Goal: Task Accomplishment & Management: Manage account settings

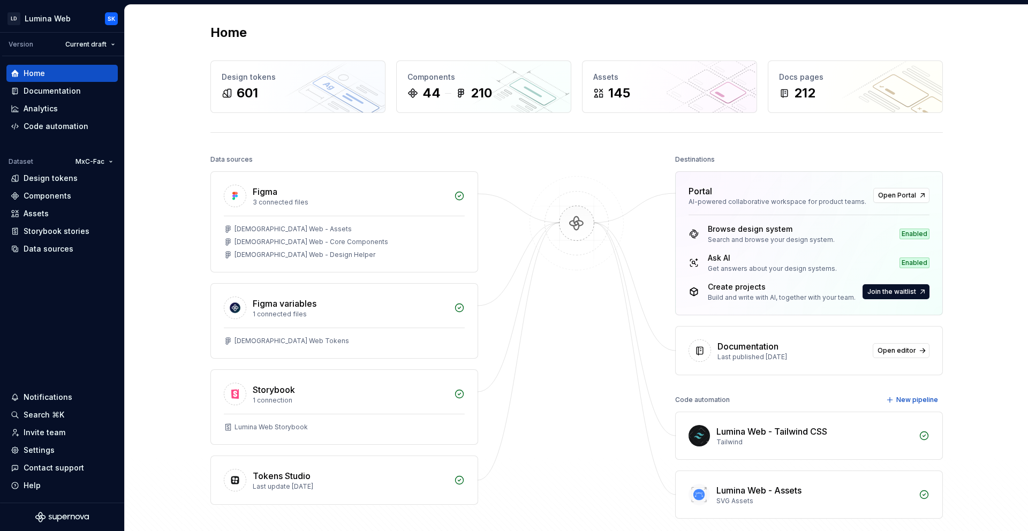
click at [567, 179] on img at bounding box center [577, 234] width 104 height 116
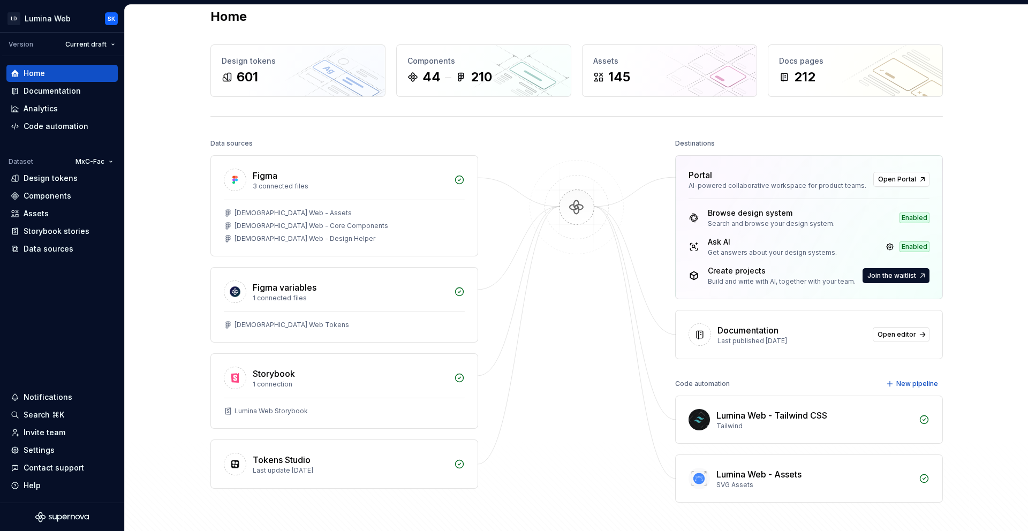
scroll to position [11, 0]
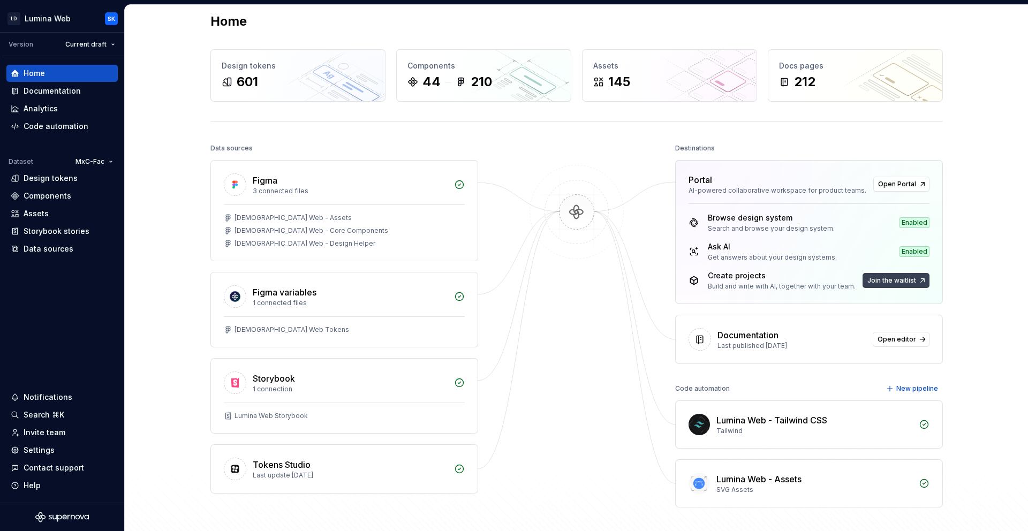
click at [906, 284] on span "Join the waitlist" at bounding box center [892, 280] width 49 height 9
click at [905, 282] on span "Join the waitlist" at bounding box center [892, 280] width 49 height 9
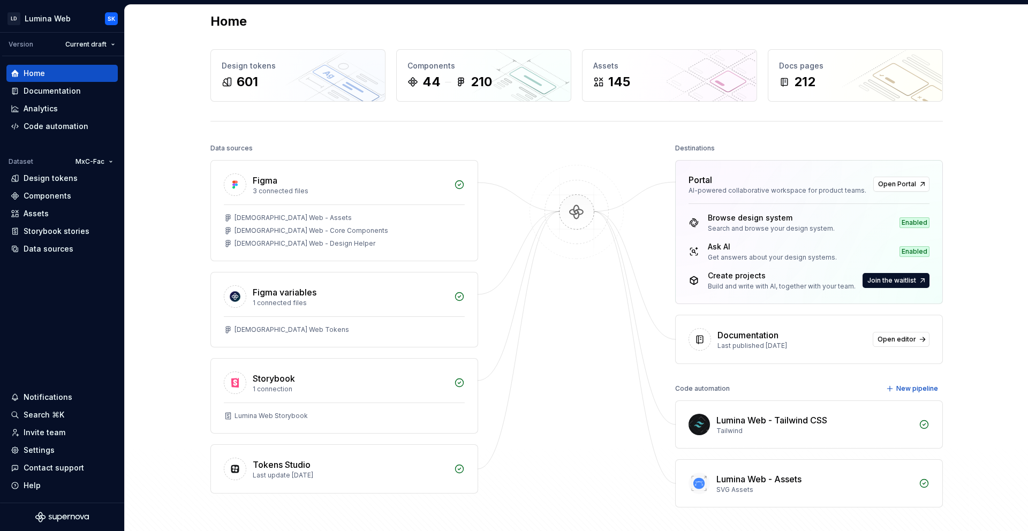
click at [998, 286] on div "Home Design tokens 601 Components 44 210 Assets 145 Docs pages 212 Data sources…" at bounding box center [577, 282] width 904 height 577
click at [894, 253] on link at bounding box center [890, 251] width 15 height 15
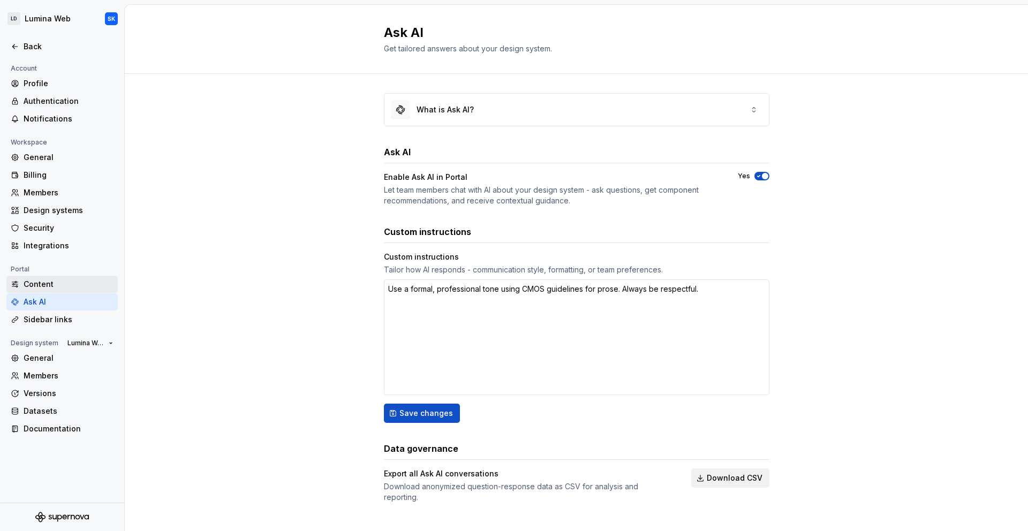
click at [54, 282] on div "Content" at bounding box center [69, 284] width 90 height 11
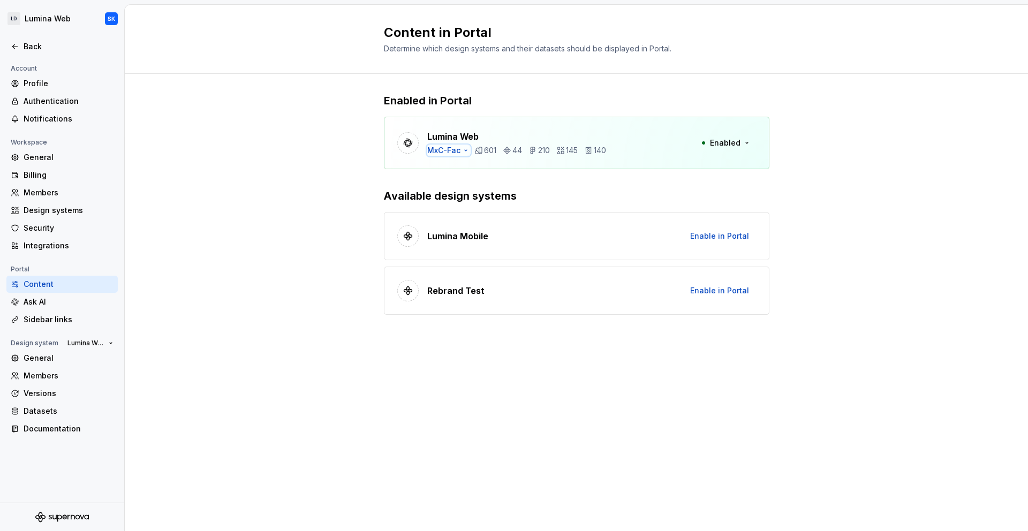
click at [467, 153] on icon "button" at bounding box center [466, 150] width 9 height 9
click at [294, 151] on div "Enabled in Portal Lumina Web MxC-Fac 601 44 210 145 140 Enabled Available desig…" at bounding box center [577, 215] width 904 height 282
click at [291, 154] on div "Enabled in Portal Lumina Web MxC-Fac 601 44 210 145 140 Enabled Available desig…" at bounding box center [577, 215] width 904 height 282
click at [80, 357] on div "General" at bounding box center [69, 358] width 90 height 11
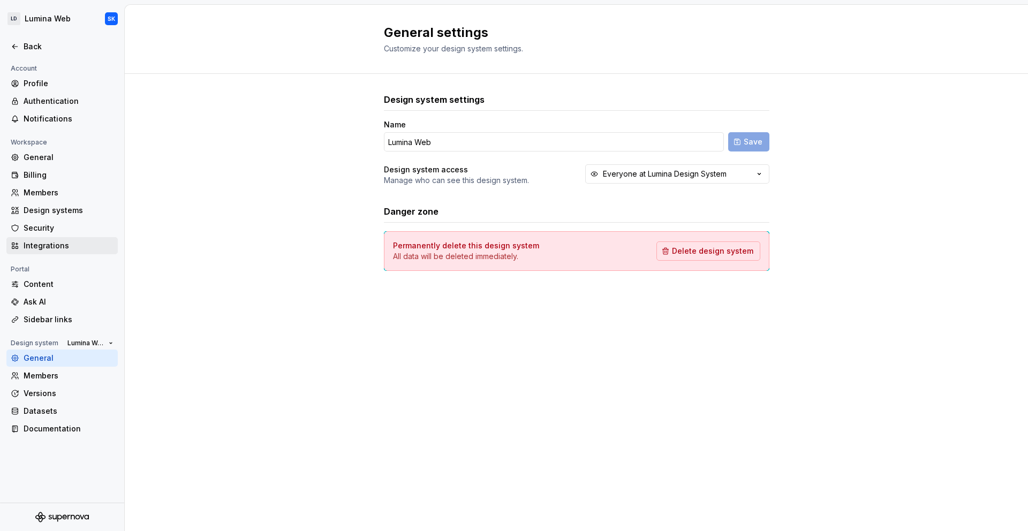
click at [59, 252] on div "Integrations" at bounding box center [61, 245] width 111 height 17
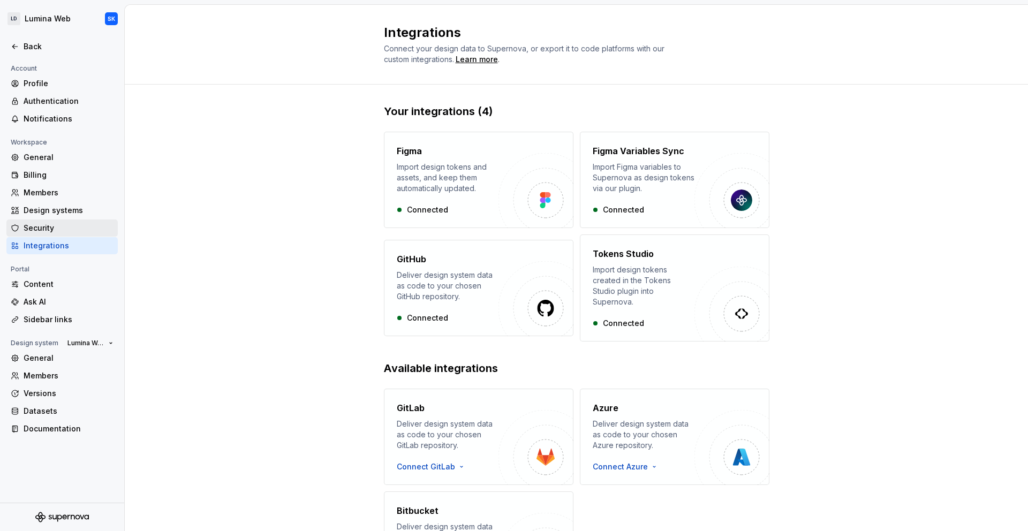
click at [67, 232] on div "Security" at bounding box center [69, 228] width 90 height 11
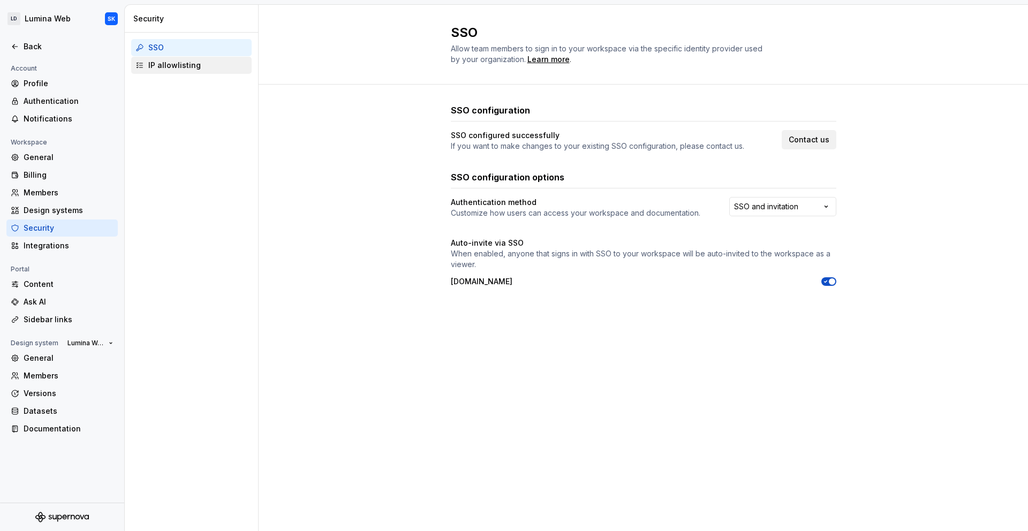
click at [179, 66] on div "IP allowlisting" at bounding box center [197, 65] width 99 height 11
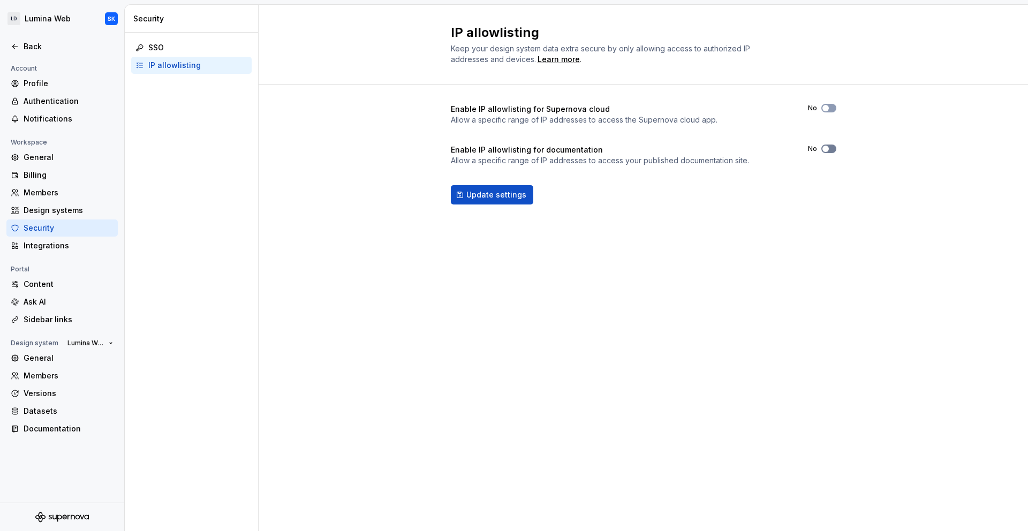
click at [829, 148] on icon "button" at bounding box center [826, 149] width 9 height 6
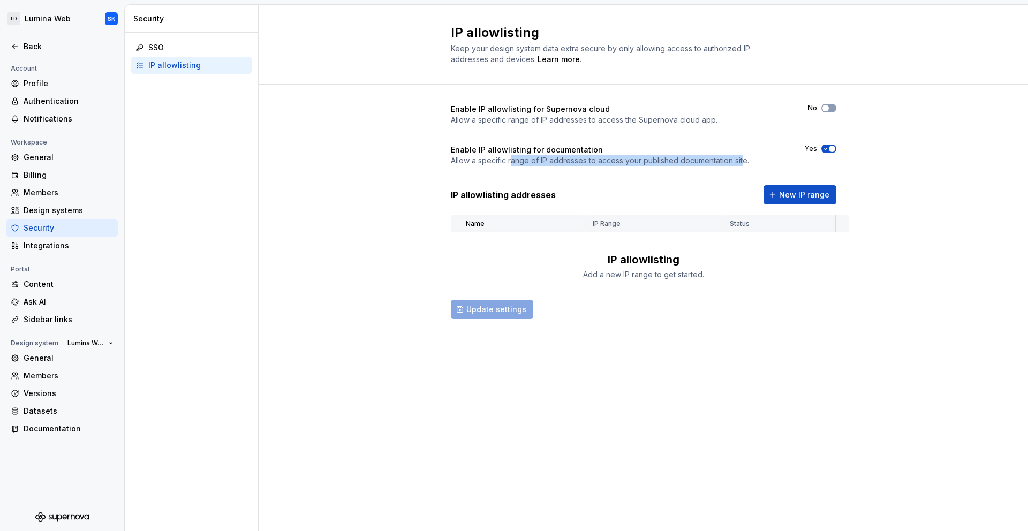
drag, startPoint x: 741, startPoint y: 161, endPoint x: 503, endPoint y: 160, distance: 237.3
click at [503, 160] on p "Allow a specific range of IP addresses to access your published documentation s…" at bounding box center [600, 160] width 298 height 11
click at [811, 194] on span "New IP range" at bounding box center [804, 195] width 50 height 11
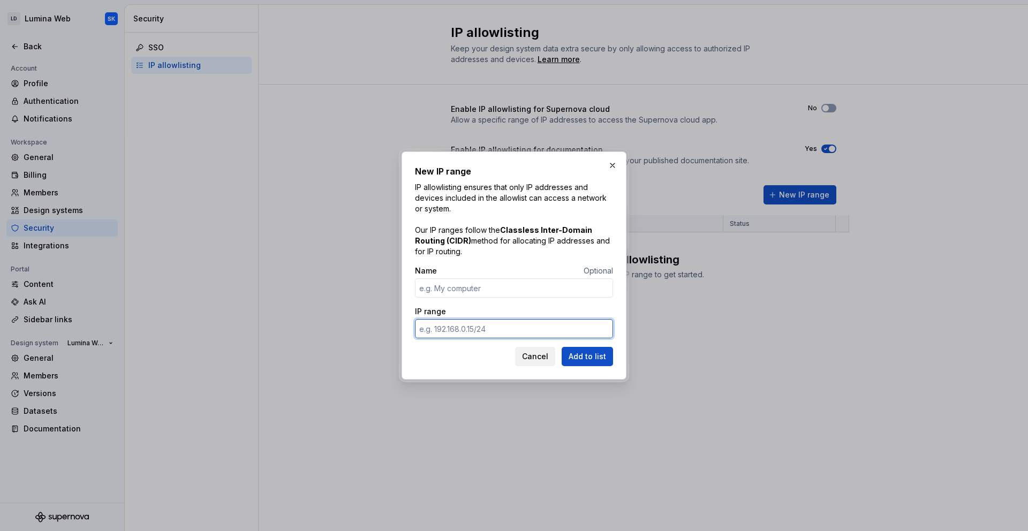
click at [498, 335] on input "IP range" at bounding box center [514, 328] width 198 height 19
click at [490, 291] on input "Name" at bounding box center [514, 288] width 198 height 19
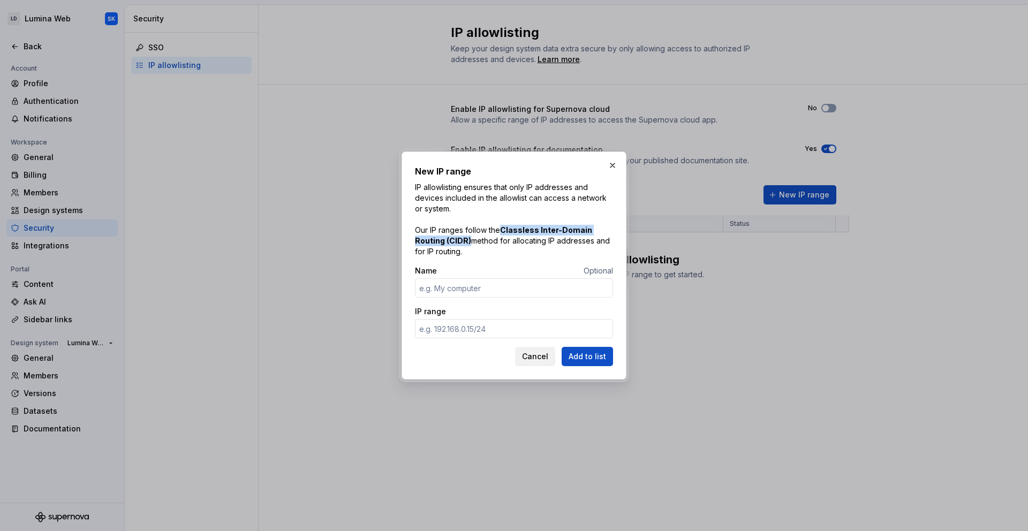
drag, startPoint x: 468, startPoint y: 239, endPoint x: 503, endPoint y: 231, distance: 36.4
click at [503, 231] on strong "Classless Inter-Domain Routing (CIDR)" at bounding box center [503, 235] width 177 height 20
click at [546, 266] on div "Name Optional" at bounding box center [514, 271] width 198 height 11
click at [473, 301] on div "Name Optional IP range" at bounding box center [514, 306] width 198 height 81
click at [518, 287] on input "Name" at bounding box center [514, 288] width 198 height 19
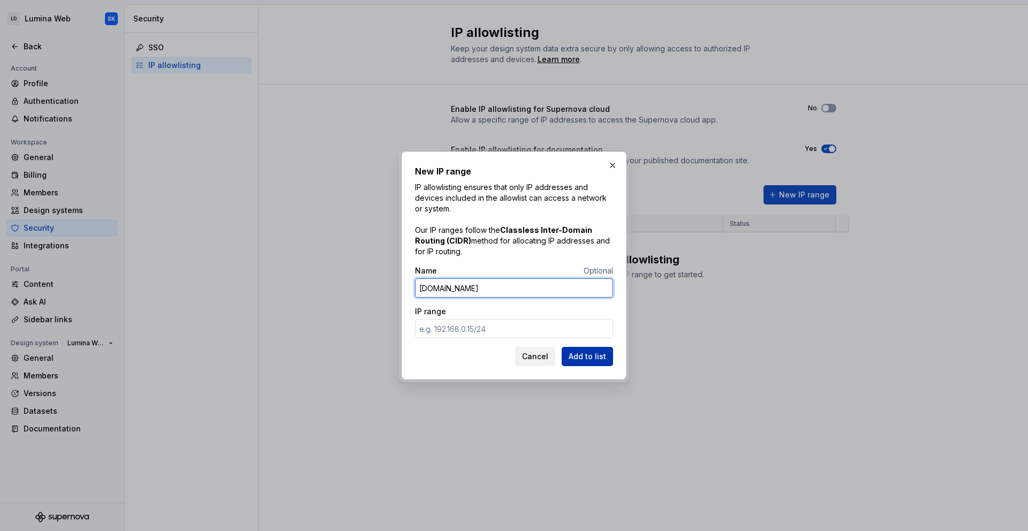
type input "[DOMAIN_NAME]"
drag, startPoint x: 601, startPoint y: 358, endPoint x: 606, endPoint y: 358, distance: 5.4
click at [601, 358] on span "Add to list" at bounding box center [587, 356] width 37 height 11
click at [543, 358] on span "Cancel" at bounding box center [535, 356] width 26 height 11
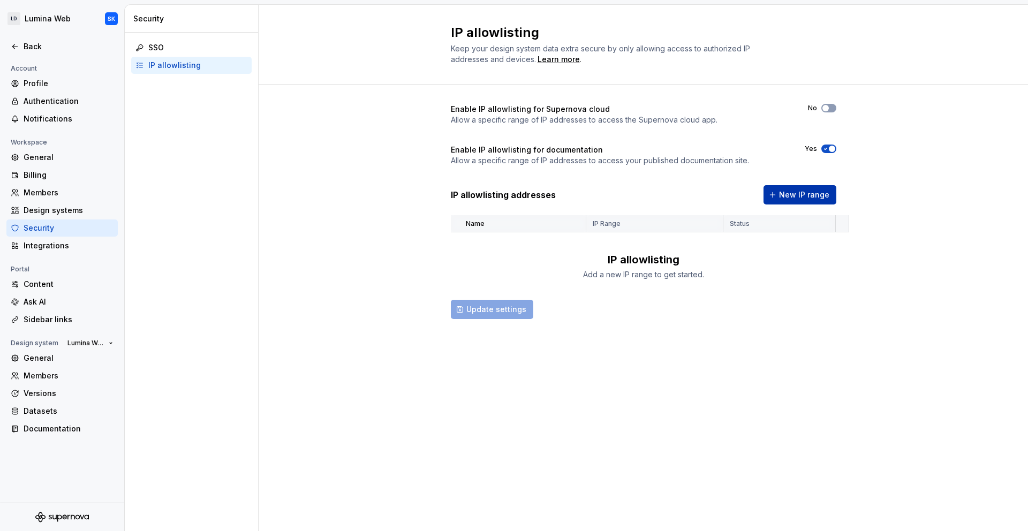
click at [796, 200] on span "New IP range" at bounding box center [804, 195] width 50 height 11
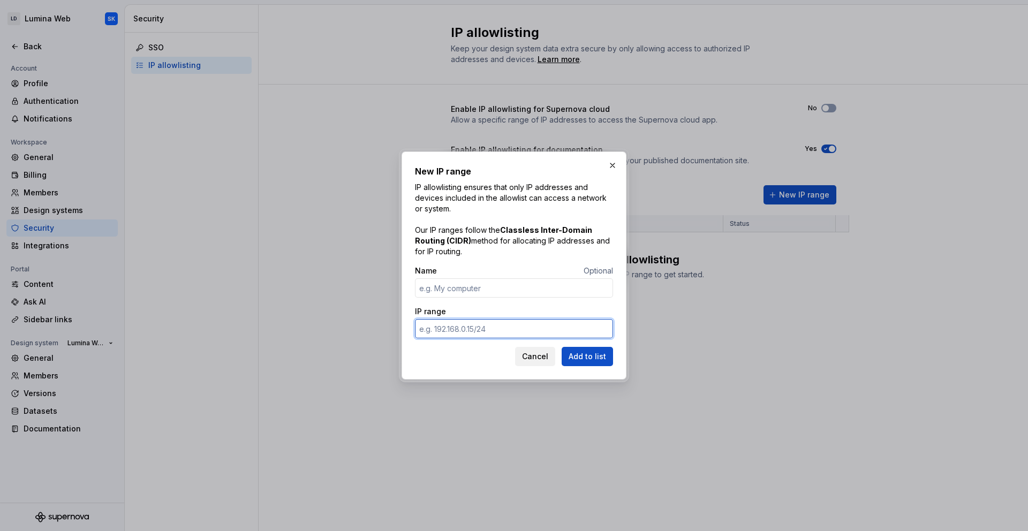
click at [490, 327] on input "IP range" at bounding box center [514, 328] width 198 height 19
click at [485, 286] on input "Name" at bounding box center [514, 288] width 198 height 19
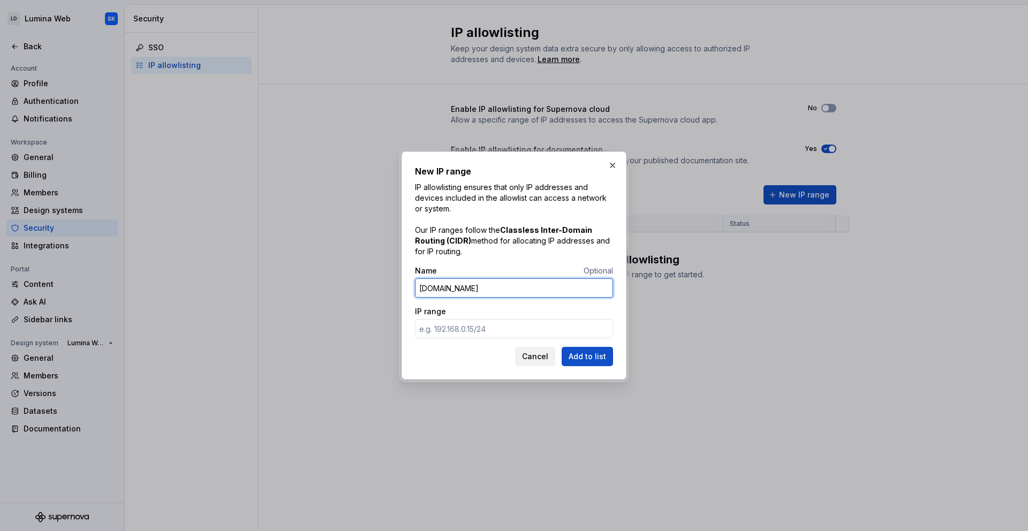
type input "[DOMAIN_NAME]"
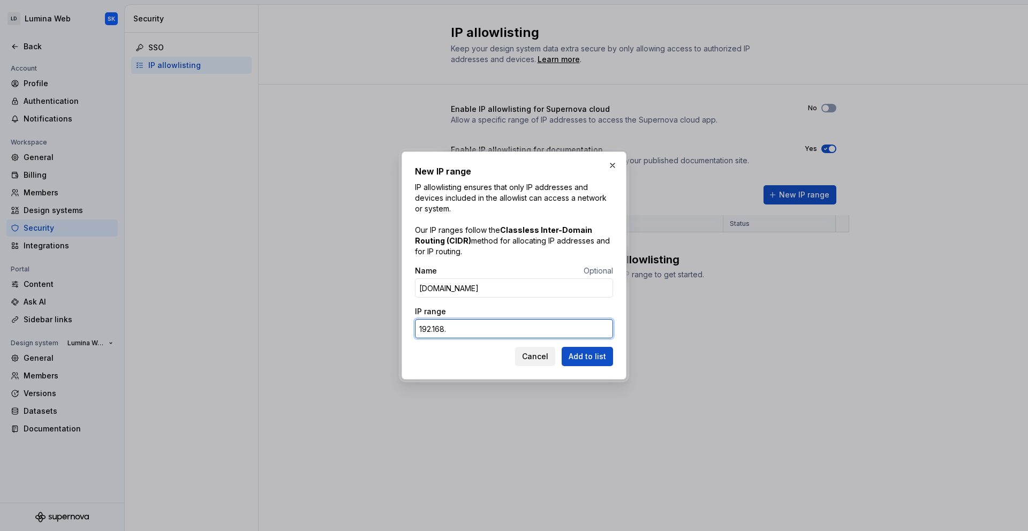
type input "192.168."
click at [554, 359] on button "Cancel" at bounding box center [535, 356] width 40 height 19
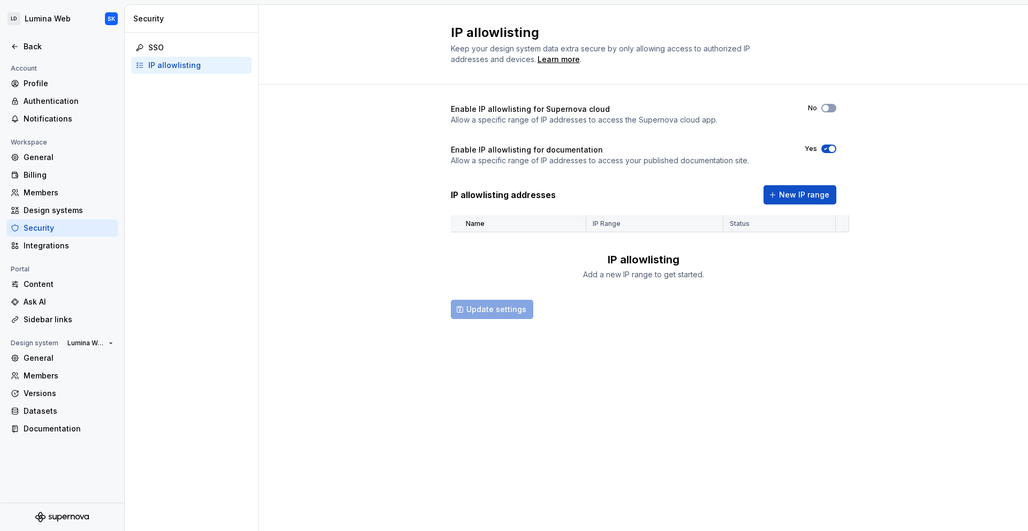
click at [908, 82] on div "IP allowlisting Keep your design system data extra secure by only allowing acce…" at bounding box center [644, 45] width 770 height 80
click at [199, 51] on div "SSO" at bounding box center [197, 47] width 99 height 11
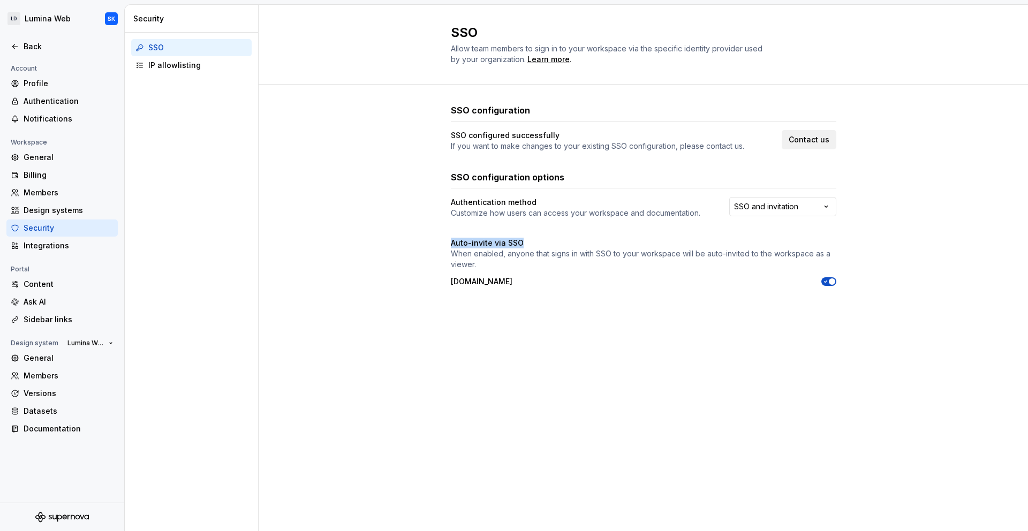
drag, startPoint x: 453, startPoint y: 239, endPoint x: 521, endPoint y: 241, distance: 68.6
click at [521, 241] on div "Auto-invite via SSO" at bounding box center [644, 243] width 386 height 11
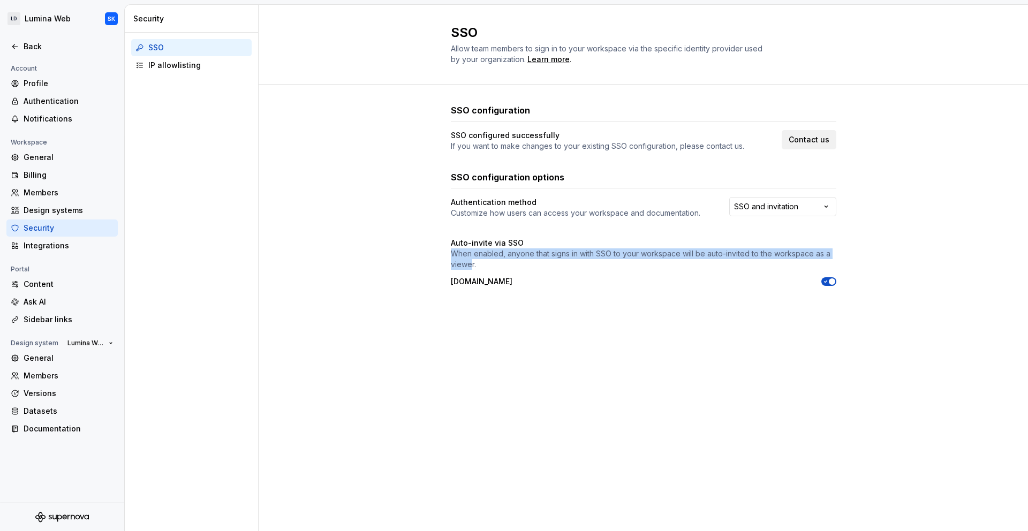
drag, startPoint x: 452, startPoint y: 254, endPoint x: 470, endPoint y: 261, distance: 19.7
click at [470, 261] on p "When enabled, anyone that signs in with SSO to your workspace will be auto-invi…" at bounding box center [644, 259] width 386 height 21
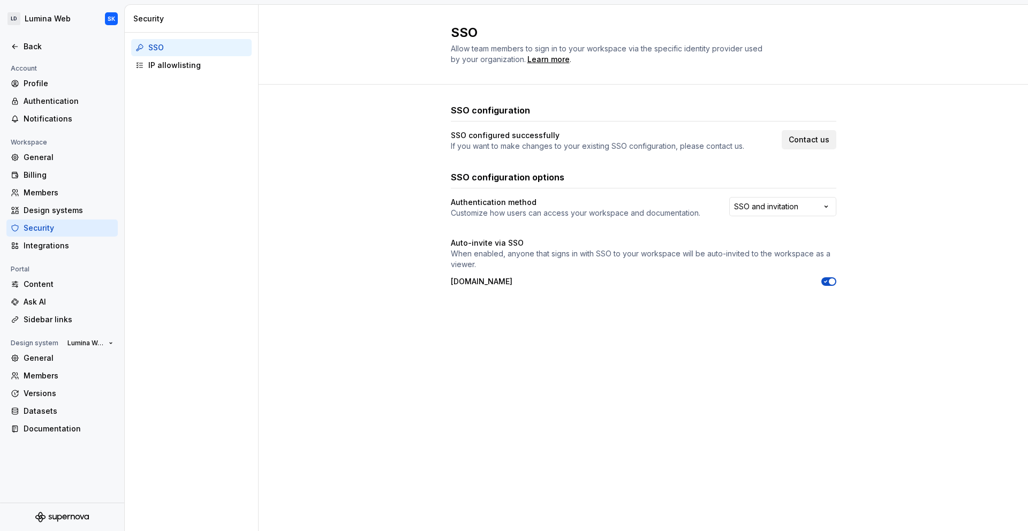
click at [511, 264] on p "When enabled, anyone that signs in with SSO to your workspace will be auto-invi…" at bounding box center [644, 259] width 386 height 21
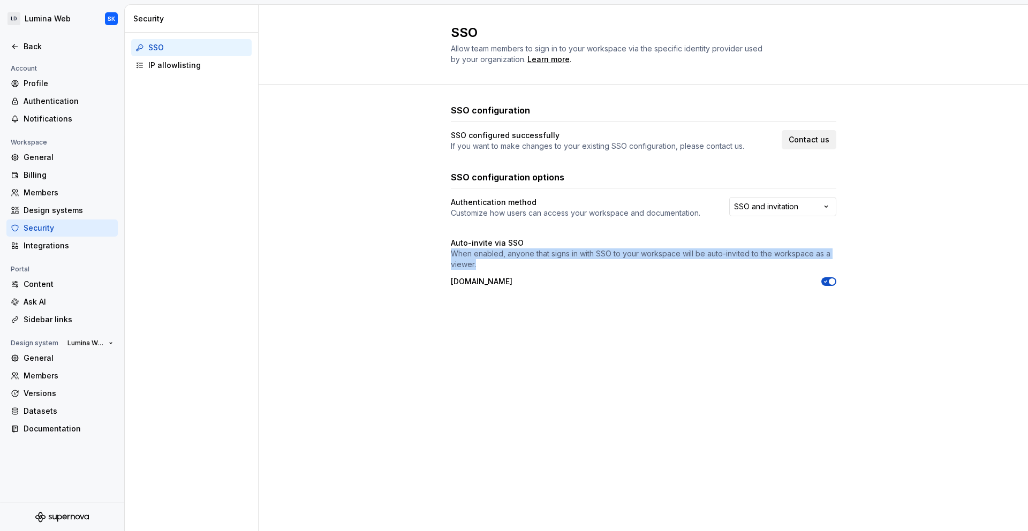
drag, startPoint x: 505, startPoint y: 264, endPoint x: 451, endPoint y: 254, distance: 55.0
click at [451, 254] on p "When enabled, anyone that signs in with SSO to your workspace will be auto-invi…" at bounding box center [644, 259] width 386 height 21
click at [501, 258] on p "When enabled, anyone that signs in with SSO to your workspace will be auto-invi…" at bounding box center [644, 259] width 386 height 21
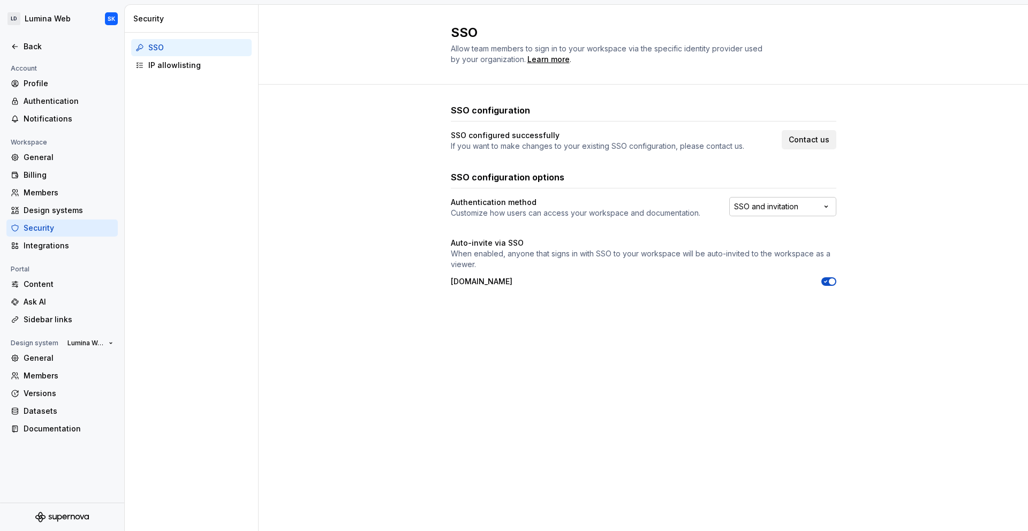
click at [754, 210] on html "LD Lumina Web SK Back Account Profile Authentication Notifications Workspace Ge…" at bounding box center [514, 265] width 1028 height 531
click at [960, 196] on html "LD Lumina Web SK Back Account Profile Authentication Notifications Workspace Ge…" at bounding box center [514, 265] width 1028 height 531
click at [830, 147] on link "Contact us" at bounding box center [809, 139] width 55 height 19
click at [52, 54] on div "Back" at bounding box center [61, 46] width 111 height 17
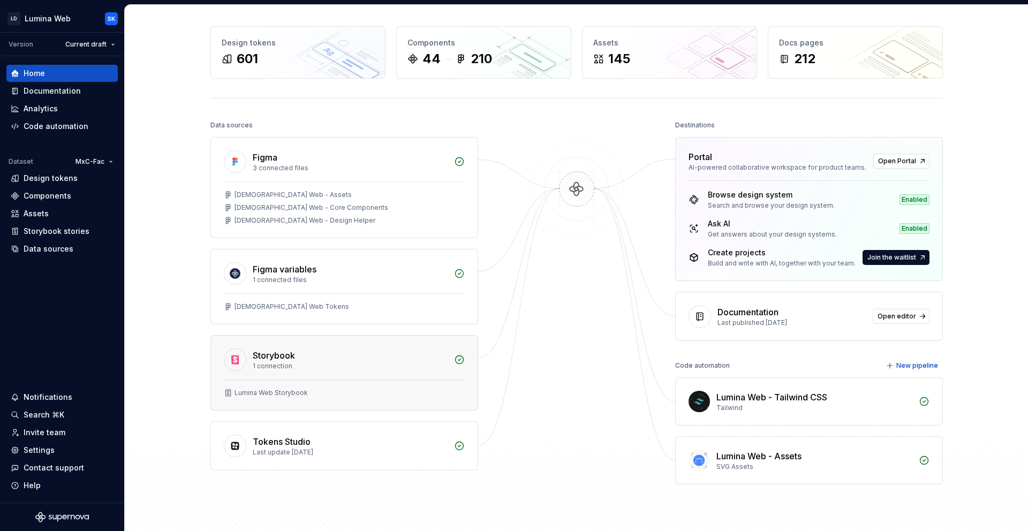
scroll to position [7, 0]
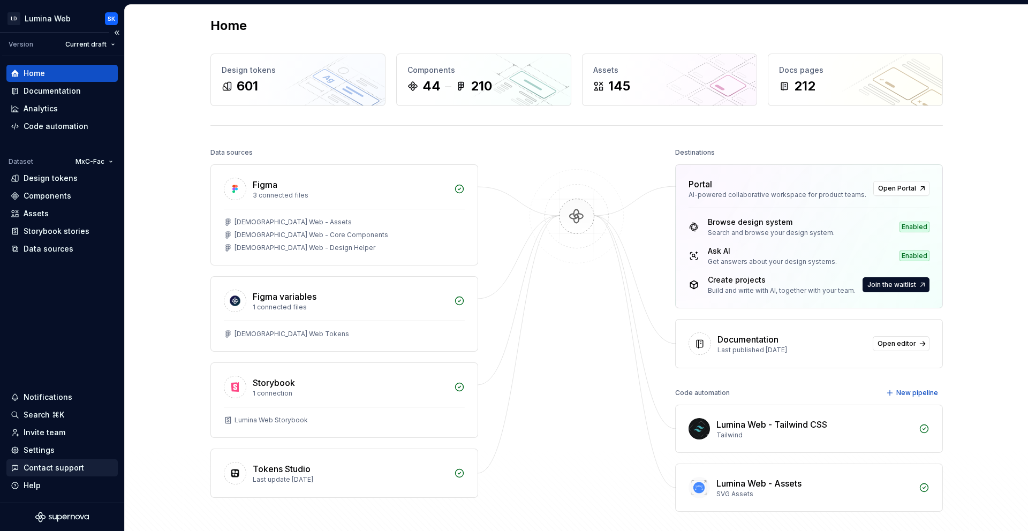
click at [84, 463] on div "Contact support" at bounding box center [62, 468] width 103 height 11
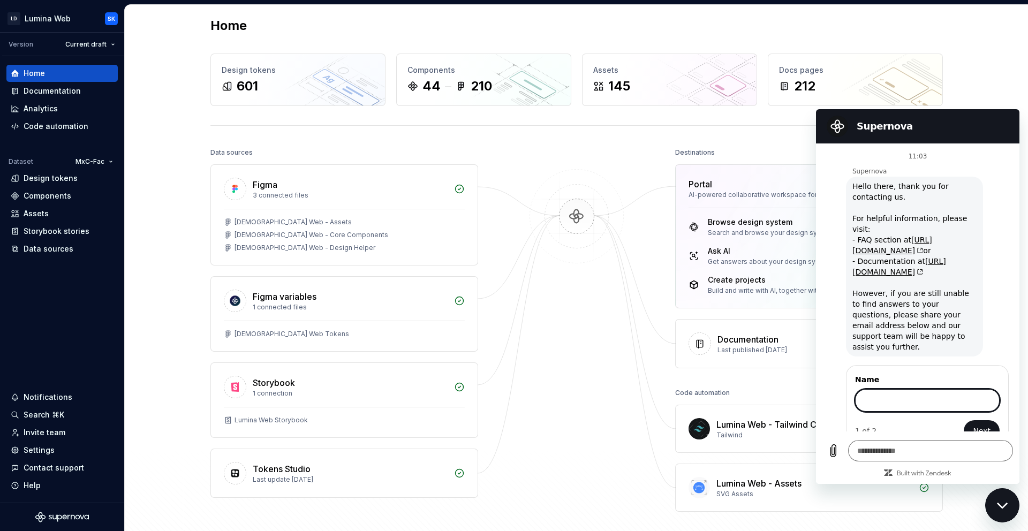
click at [1002, 499] on div "Close messaging window" at bounding box center [1003, 506] width 32 height 32
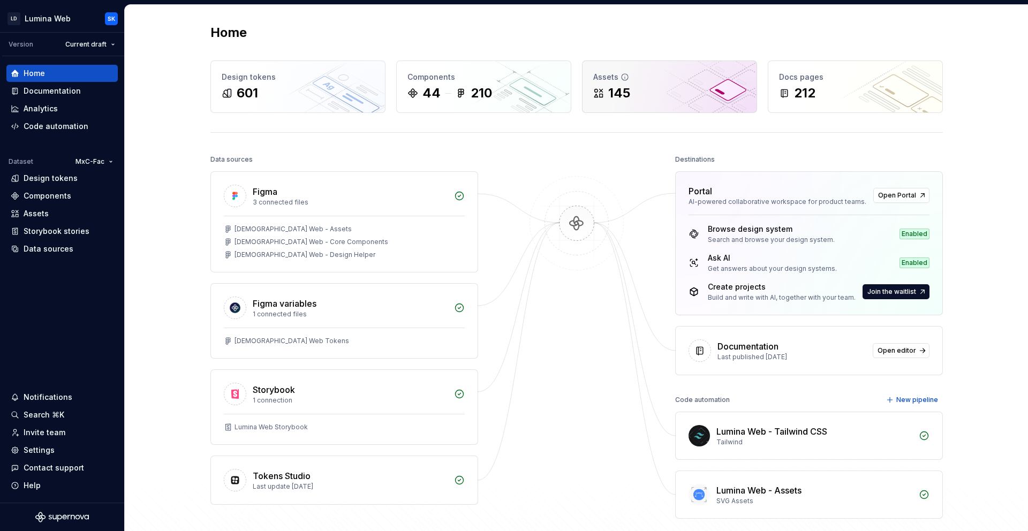
type textarea "*"
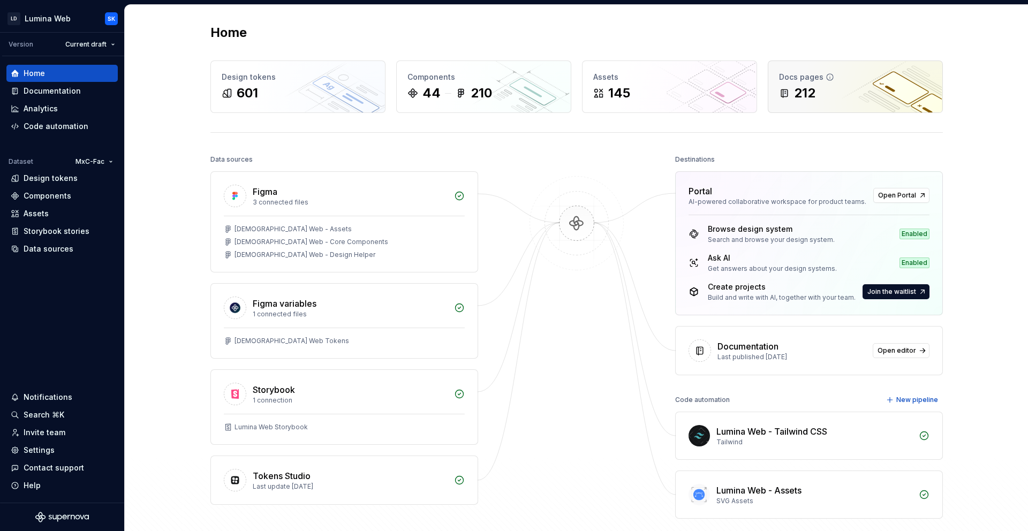
click at [833, 94] on div "212" at bounding box center [855, 93] width 153 height 17
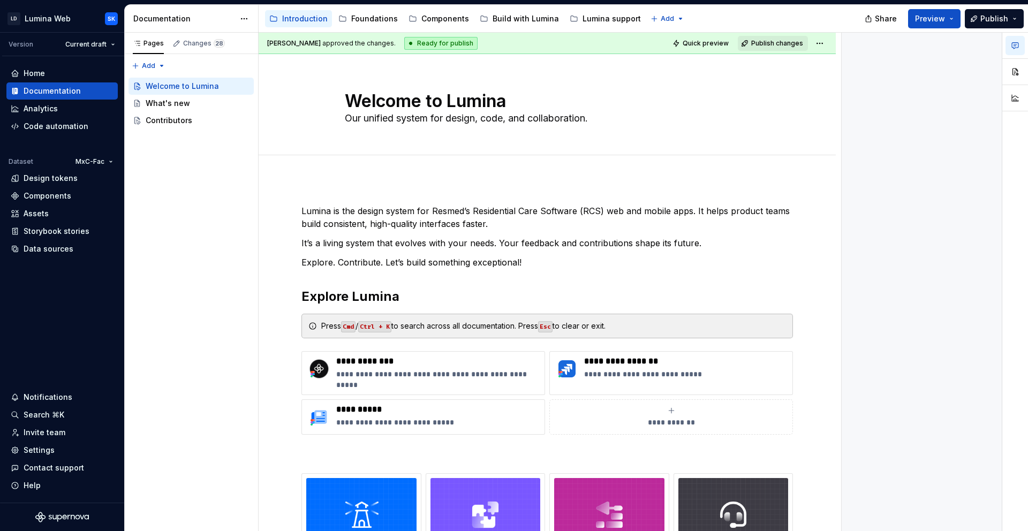
type textarea "*"
